Goal: Information Seeking & Learning: Check status

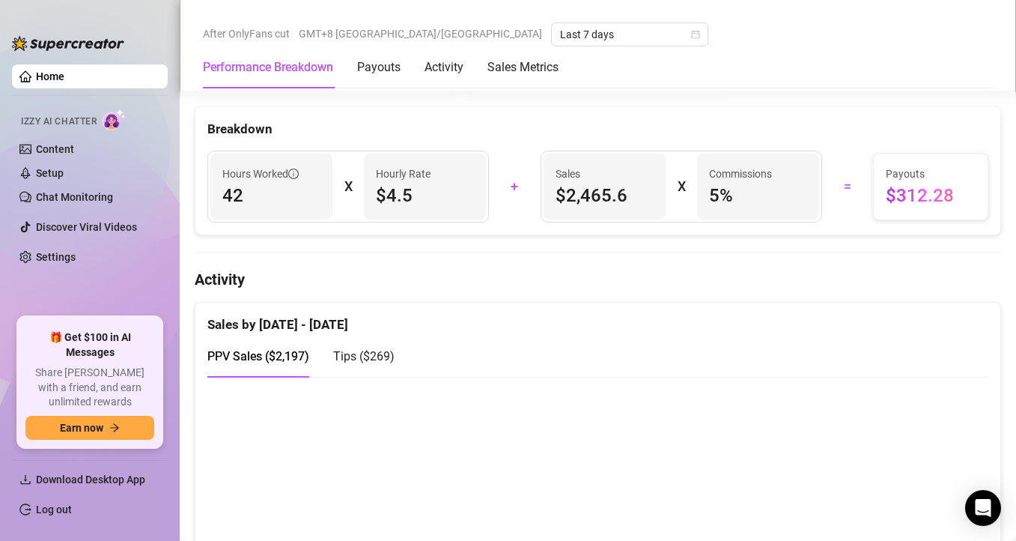
scroll to position [884, 0]
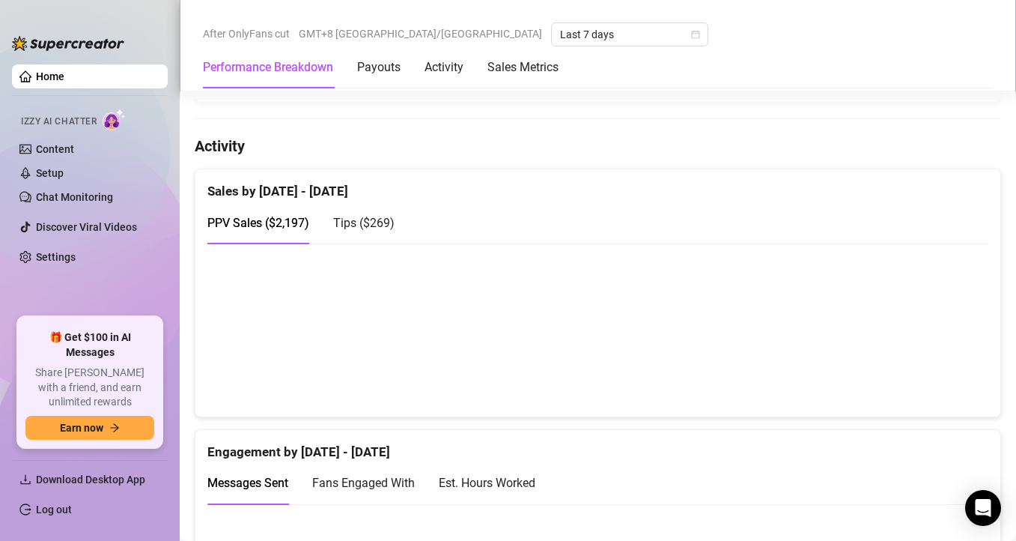
click at [759, 362] on canvas at bounding box center [592, 330] width 770 height 150
click at [370, 213] on div "Tips ( $269 )" at bounding box center [363, 222] width 61 height 19
drag, startPoint x: 828, startPoint y: 431, endPoint x: 744, endPoint y: 374, distance: 101.6
click at [828, 431] on div "Engagement by [DATE] - [DATE]" at bounding box center [597, 446] width 781 height 32
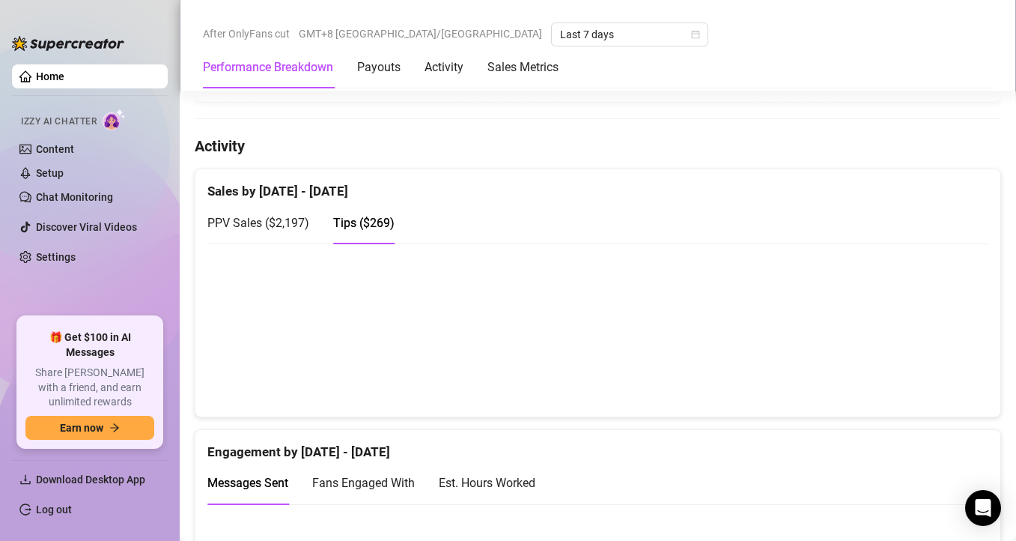
click at [747, 378] on canvas at bounding box center [592, 330] width 770 height 150
click at [761, 431] on div "Engagement by [DATE] - [DATE]" at bounding box center [597, 446] width 781 height 32
click at [291, 219] on span "PPV Sales ( $2,197 )" at bounding box center [258, 223] width 102 height 14
drag, startPoint x: 828, startPoint y: 443, endPoint x: 834, endPoint y: 373, distance: 69.9
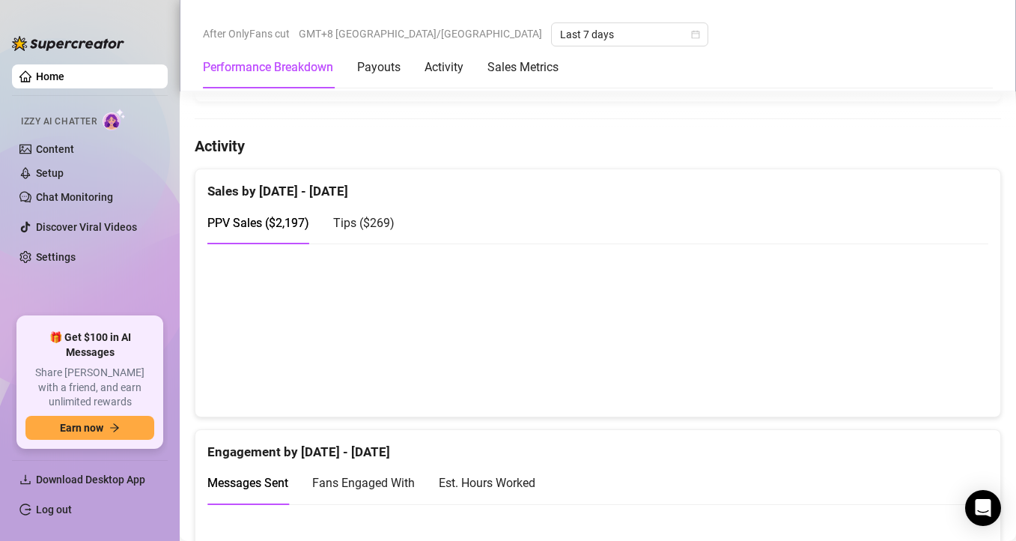
click at [827, 442] on div "Engagement by [DATE] - [DATE]" at bounding box center [597, 446] width 781 height 32
click at [741, 434] on div "Engagement by [DATE] - [DATE]" at bounding box center [597, 446] width 781 height 32
